Goal: Task Accomplishment & Management: Manage account settings

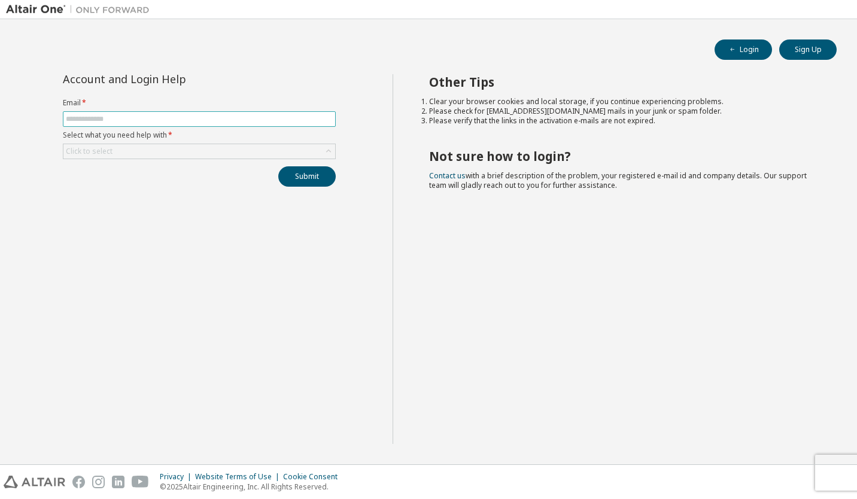
click at [191, 116] on input "text" at bounding box center [199, 119] width 267 height 10
type input "**********"
click at [178, 152] on div "Click to select" at bounding box center [199, 151] width 272 height 14
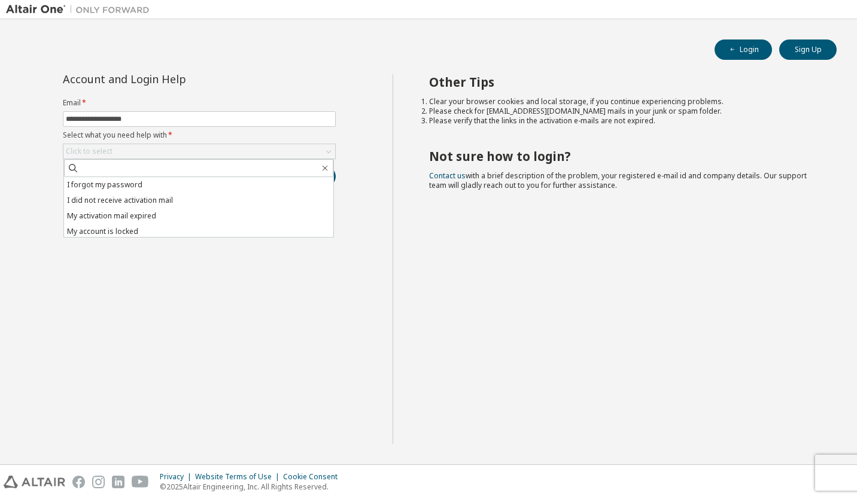
click at [156, 182] on li "I forgot my password" at bounding box center [198, 185] width 269 height 16
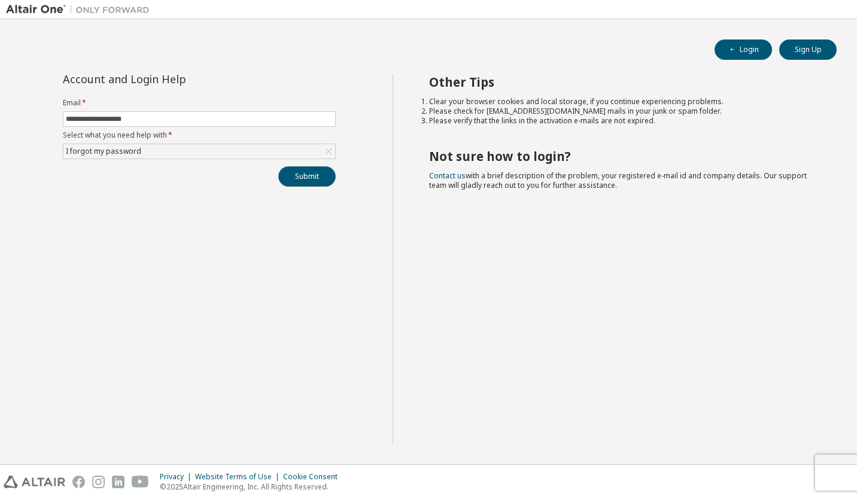
click at [294, 177] on button "Submit" at bounding box center [306, 176] width 57 height 20
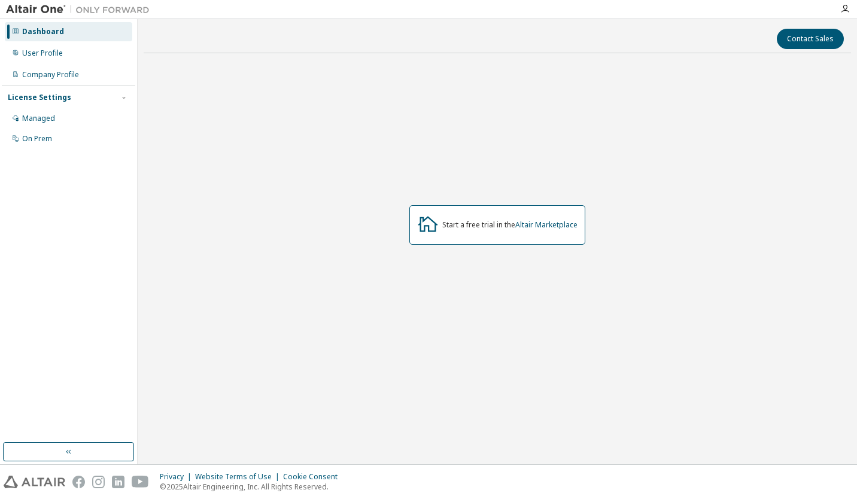
click at [23, 14] on img at bounding box center [81, 10] width 150 height 12
